Goal: Find specific page/section: Find specific page/section

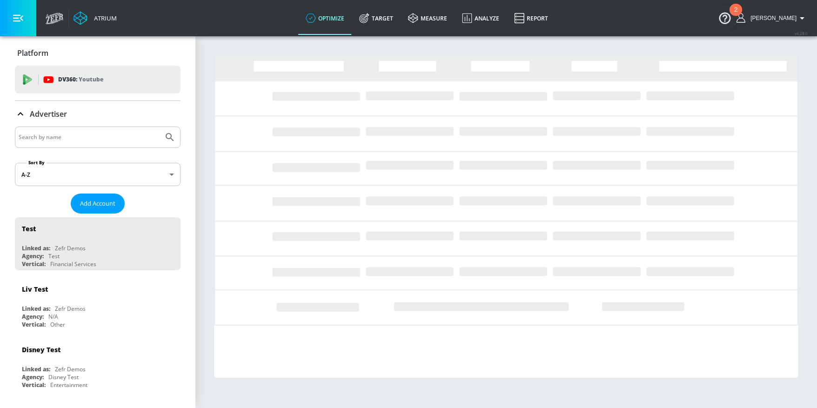
click at [93, 131] on input "Search by name" at bounding box center [89, 137] width 141 height 12
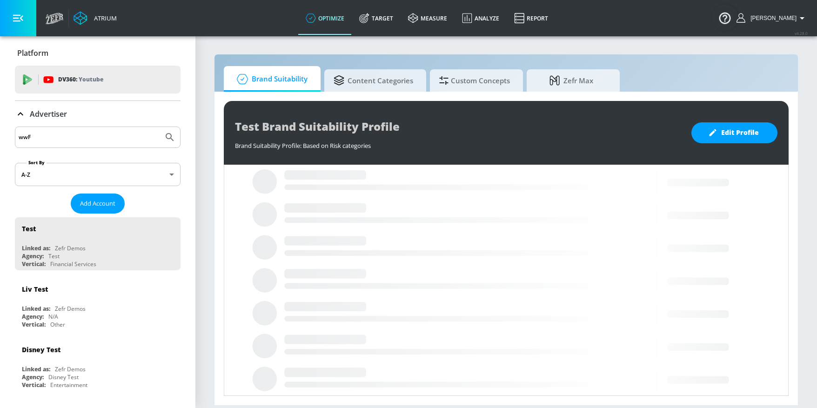
type input "wwF"
click at [160, 127] on button "Submit Search" at bounding box center [170, 137] width 20 height 20
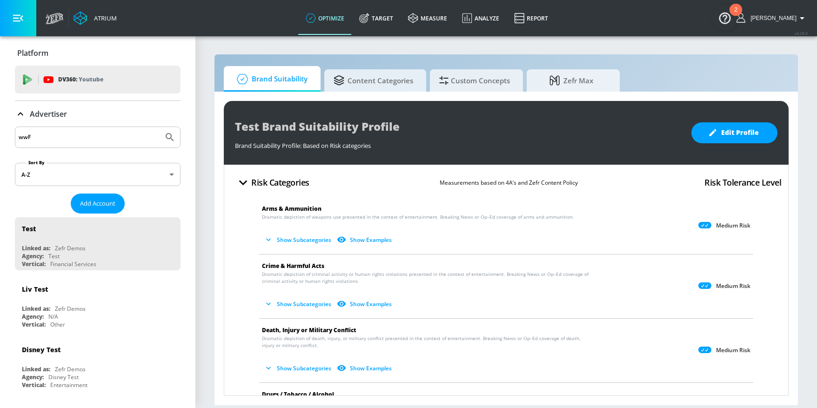
click at [0, 142] on html "Atrium optimize Target measure Analyze Report optimize Target measure Analyze R…" at bounding box center [408, 204] width 817 height 408
click at [400, 27] on link "Target" at bounding box center [376, 17] width 49 height 33
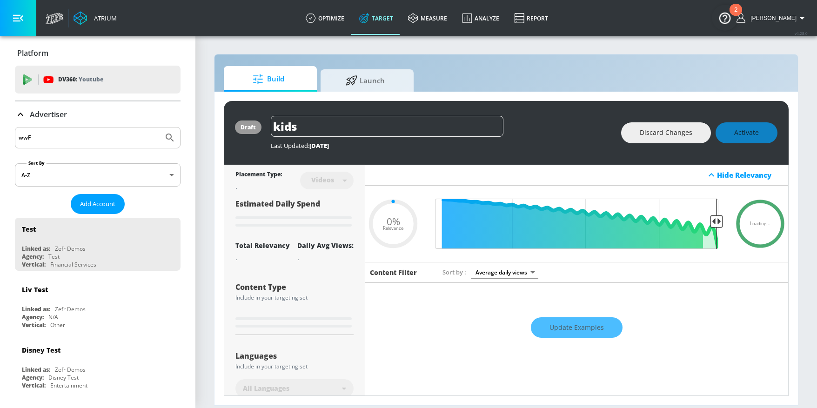
type input "0.05"
click at [51, 135] on input "wwF" at bounding box center [89, 138] width 141 height 12
type input "WWF"
type input "0.89"
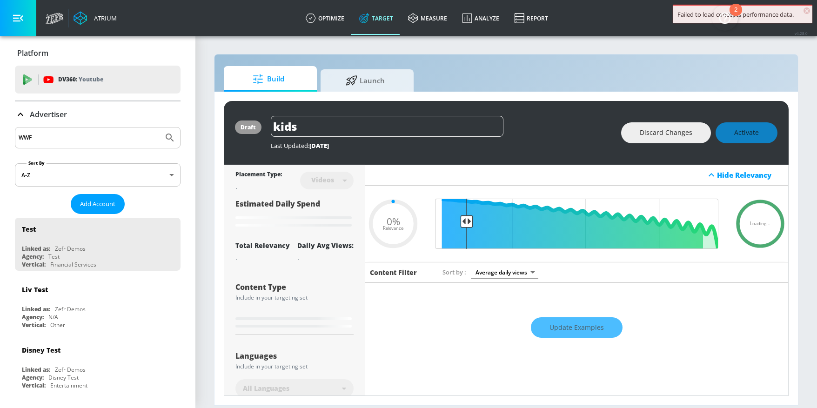
click at [160, 127] on button "Submit Search" at bounding box center [170, 137] width 20 height 20
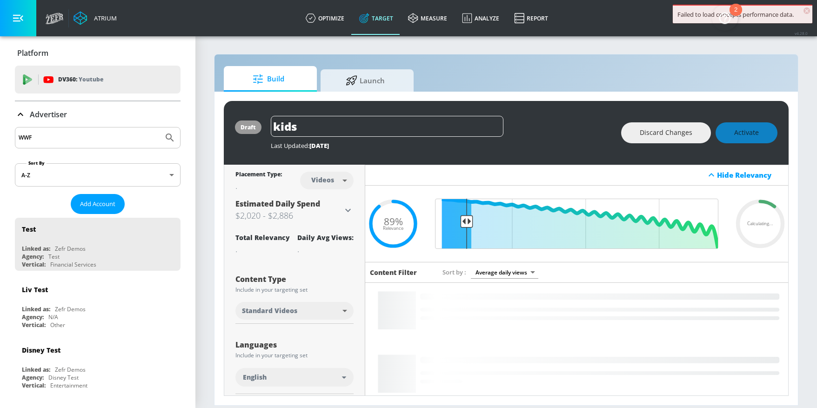
drag, startPoint x: 58, startPoint y: 132, endPoint x: -5, endPoint y: 131, distance: 62.8
click at [0, 131] on html "Failed to load concepts performance data. × Atrium optimize Target measure Anal…" at bounding box center [408, 204] width 817 height 408
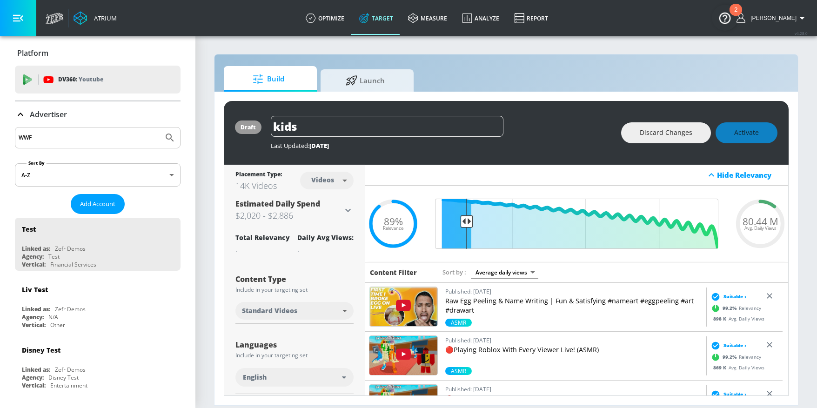
drag, startPoint x: 44, startPoint y: 138, endPoint x: -12, endPoint y: 138, distance: 55.8
click at [0, 138] on html "Atrium optimize Target measure Analyze Report optimize Target measure Analyze R…" at bounding box center [408, 204] width 817 height 408
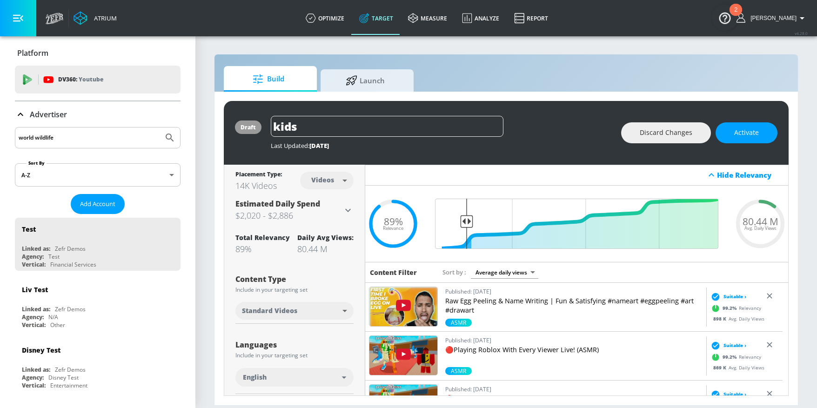
type input "world wildlife"
click at [160, 127] on button "Submit Search" at bounding box center [170, 137] width 20 height 20
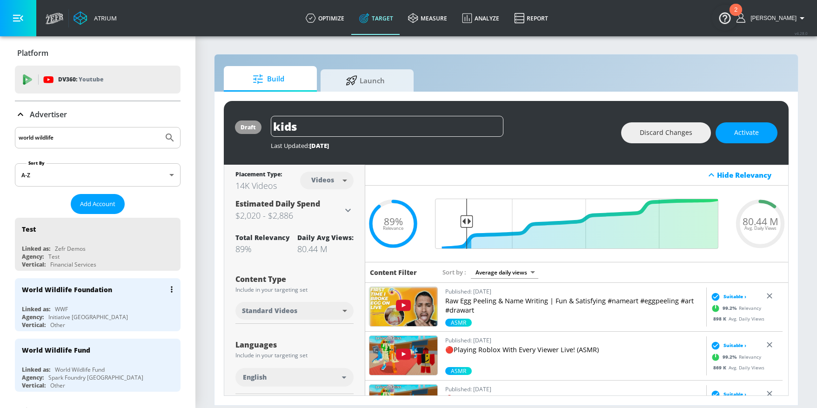
click at [101, 302] on div "World Wildlife Foundation Linked as: WWF Agency: Initiative Canada Vertical: Ot…" at bounding box center [98, 304] width 166 height 53
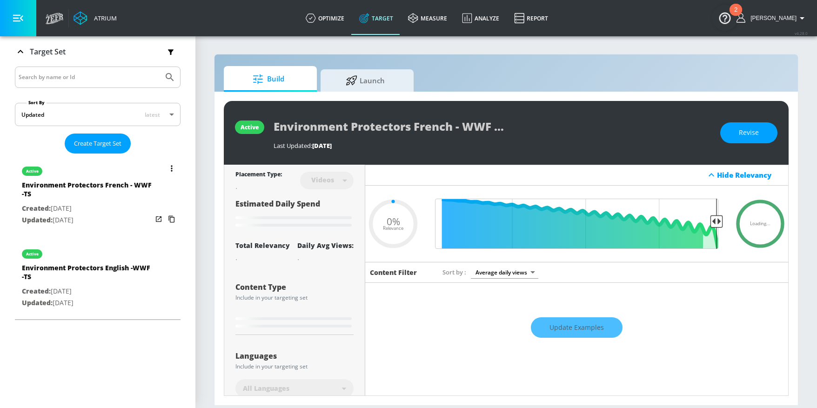
type input "0.36"
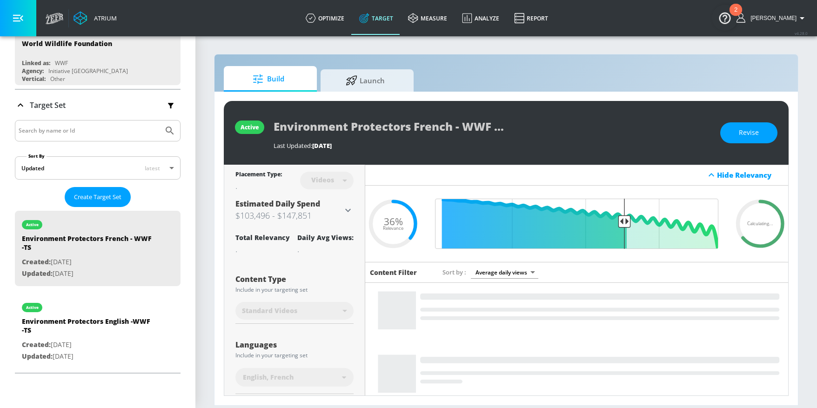
scroll to position [88, 0]
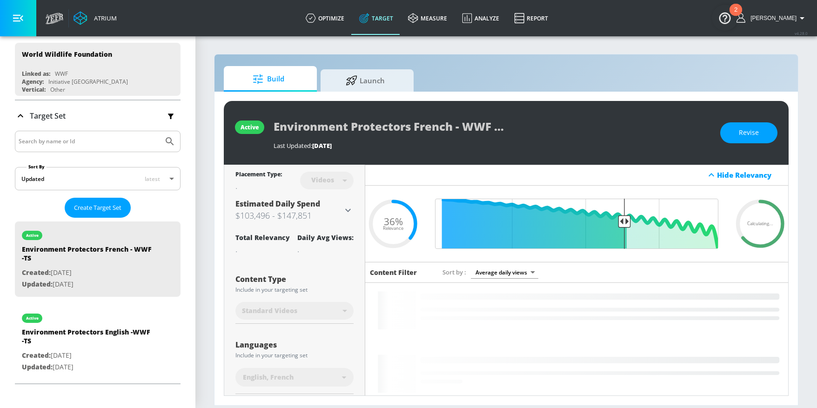
drag, startPoint x: 160, startPoint y: 116, endPoint x: 156, endPoint y: 120, distance: 5.6
click at [166, 116] on icon "button" at bounding box center [171, 116] width 10 height 10
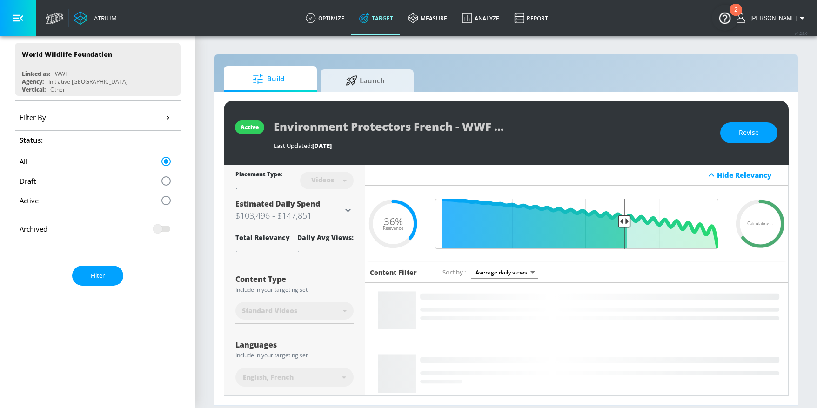
drag, startPoint x: 133, startPoint y: 113, endPoint x: 121, endPoint y: 126, distance: 17.1
click at [133, 113] on div "Filter By" at bounding box center [98, 117] width 166 height 26
click at [163, 118] on icon "button" at bounding box center [168, 118] width 10 height 10
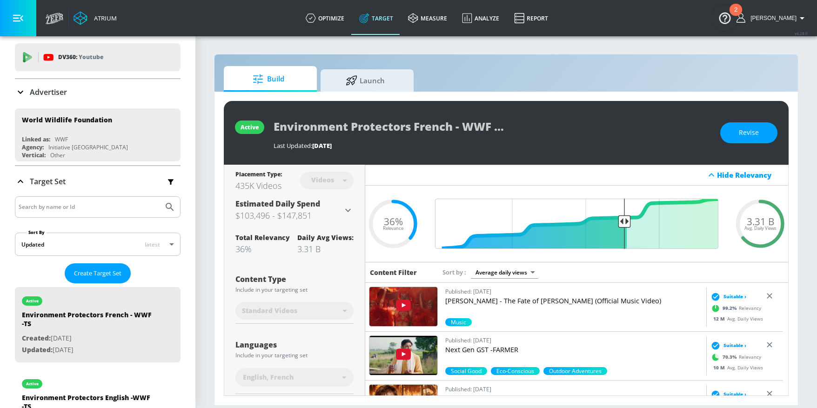
scroll to position [0, 0]
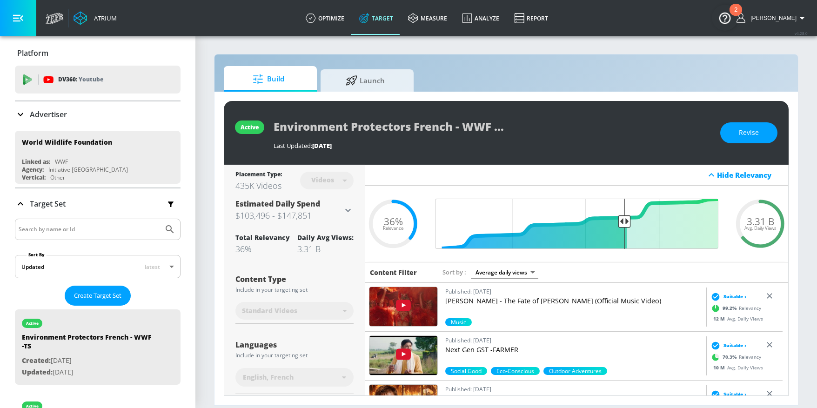
click at [21, 115] on icon at bounding box center [20, 114] width 11 height 11
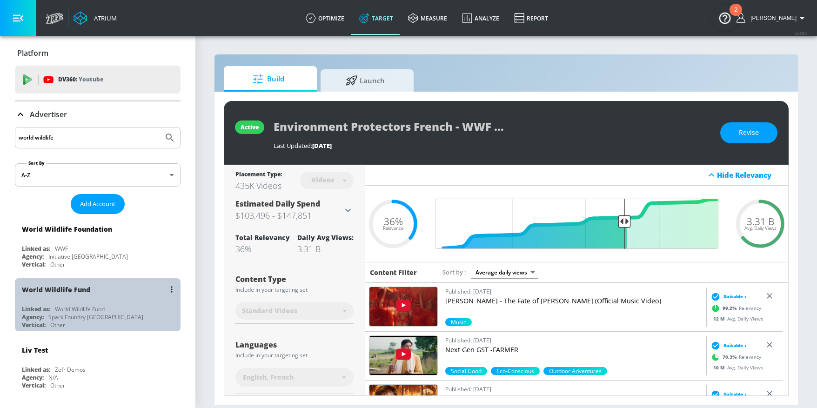
click at [110, 305] on div "Linked as: World Wildlife Fund" at bounding box center [100, 309] width 156 height 8
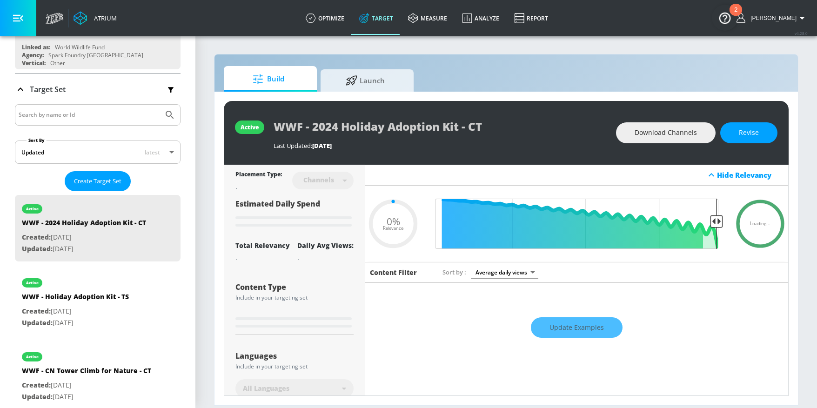
scroll to position [131, 0]
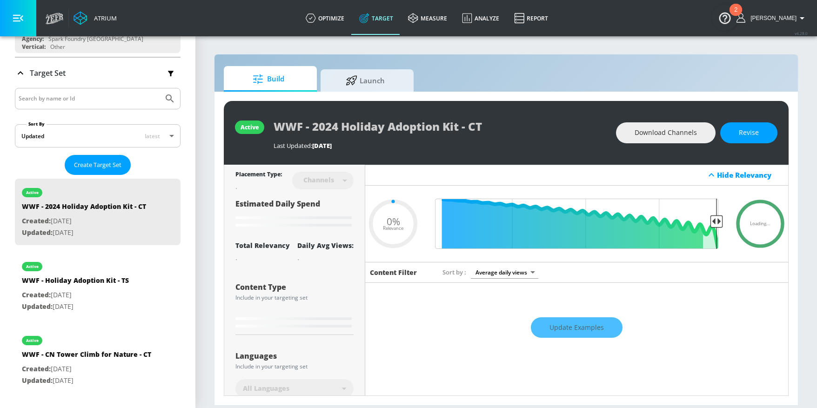
type input "0.25"
